Goal: Navigation & Orientation: Understand site structure

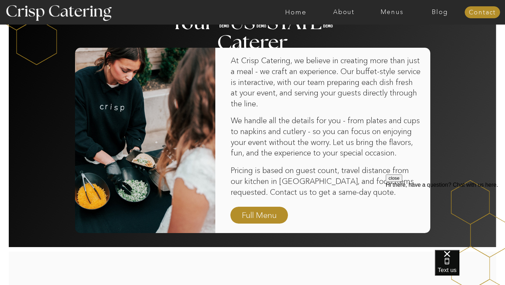
scroll to position [431, 0]
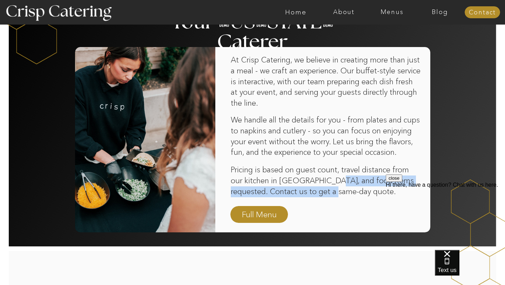
drag, startPoint x: 332, startPoint y: 179, endPoint x: 355, endPoint y: 189, distance: 24.8
click at [355, 189] on p "Pricing is based on guest count, travel distance from our kitchen in [GEOGRAPHI…" at bounding box center [326, 180] width 190 height 33
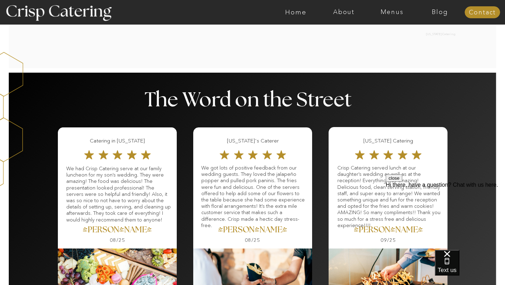
scroll to position [508, 0]
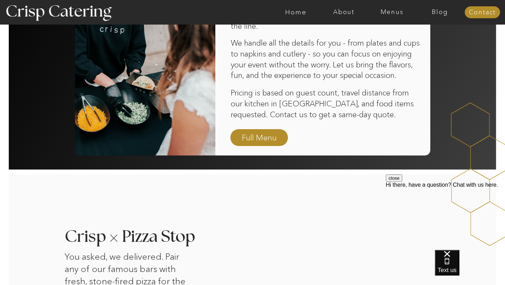
click at [340, 18] on div at bounding box center [279, 12] width 1111 height 25
click at [345, 9] on nav "About" at bounding box center [344, 12] width 48 height 7
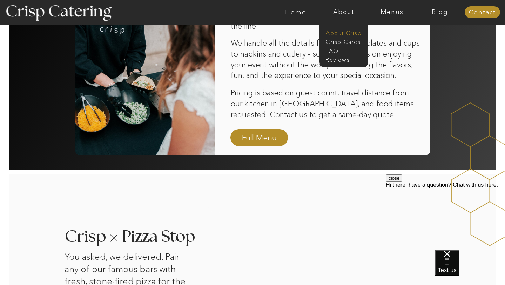
click at [340, 31] on nav "About Crisp" at bounding box center [346, 32] width 40 height 7
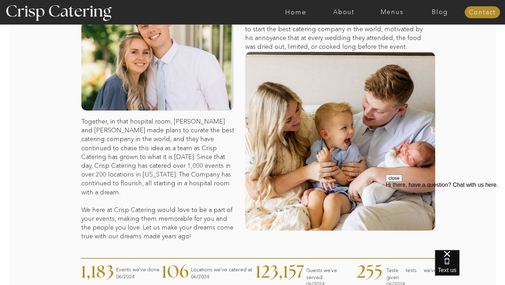
scroll to position [90, 0]
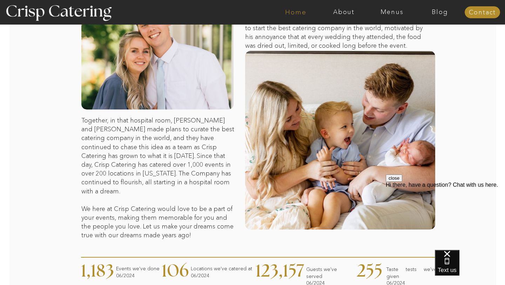
click at [302, 11] on nav "Home" at bounding box center [296, 12] width 48 height 7
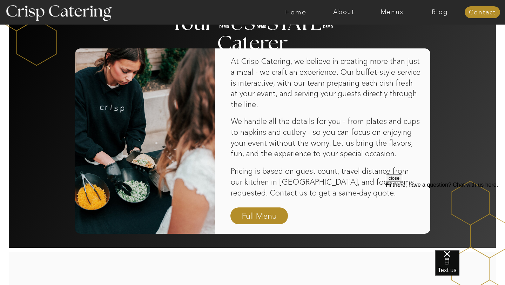
scroll to position [430, 0]
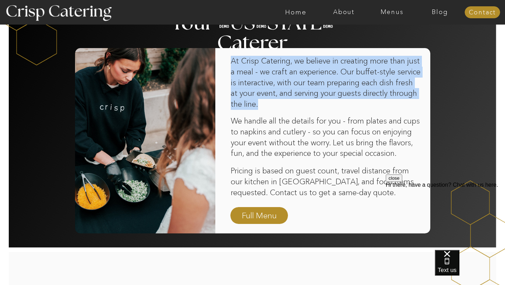
drag, startPoint x: 321, startPoint y: 105, endPoint x: 230, endPoint y: 56, distance: 104.1
click at [230, 56] on div "At Crisp Catering, we believe in creating more than just a meal - we craft an e…" at bounding box center [252, 122] width 421 height 249
copy div "At Crisp Catering, we believe in creating more than just a meal - we craft an e…"
